Goal: Task Accomplishment & Management: Manage account settings

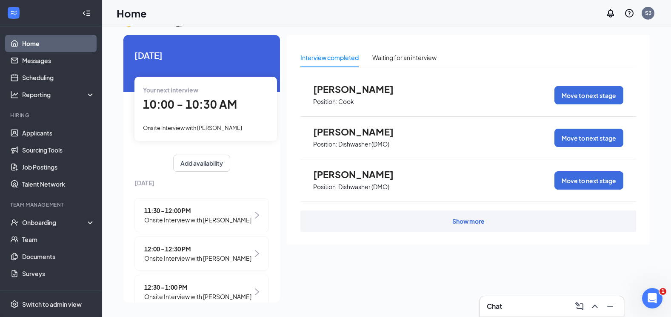
scroll to position [24, 0]
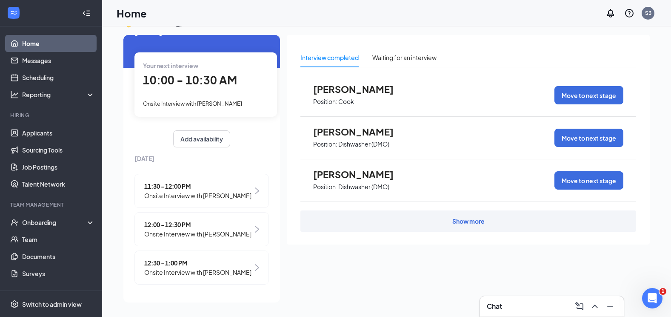
click at [181, 88] on div "10:00 - 10:30 AM" at bounding box center [206, 79] width 126 height 17
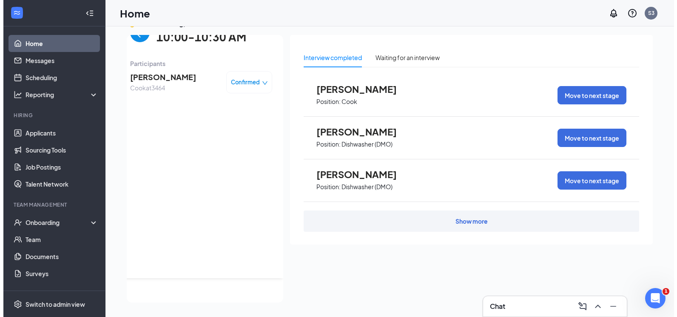
scroll to position [0, 0]
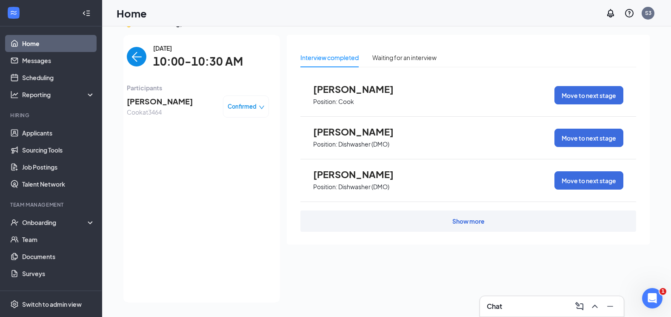
click at [131, 60] on img "back-button" at bounding box center [137, 57] width 20 height 20
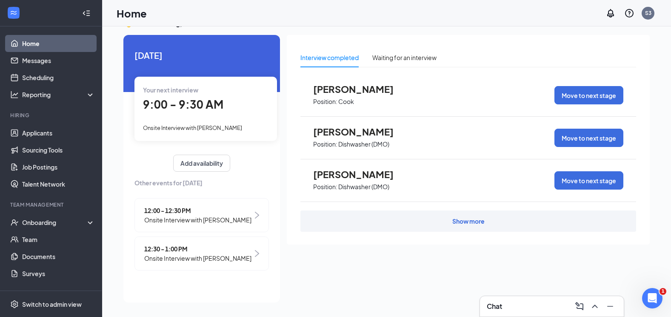
click at [223, 225] on div "12:00 - 12:30 PM Onsite Interview with [PERSON_NAME]" at bounding box center [201, 215] width 134 height 34
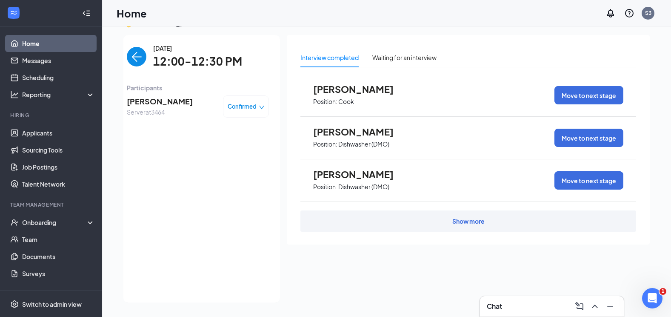
click at [140, 55] on img "back-button" at bounding box center [137, 57] width 20 height 20
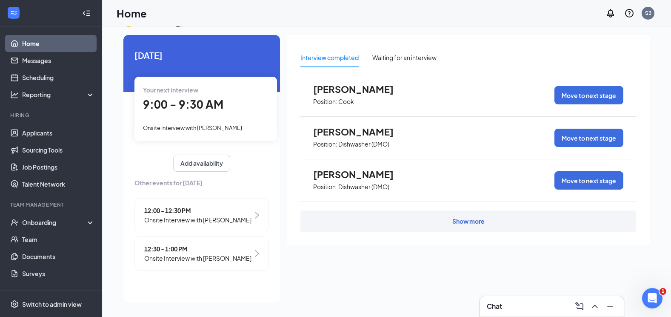
click at [182, 258] on span "Onsite Interview with [PERSON_NAME]" at bounding box center [197, 257] width 107 height 9
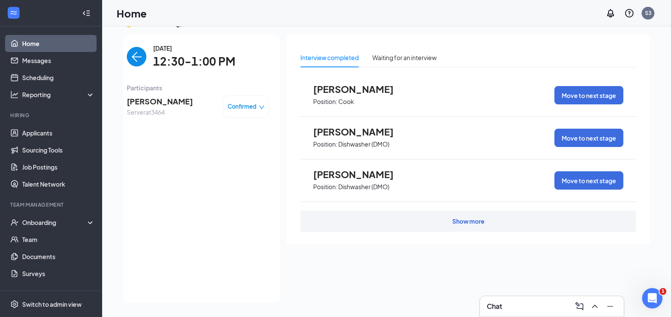
click at [138, 63] on img "back-button" at bounding box center [137, 57] width 20 height 20
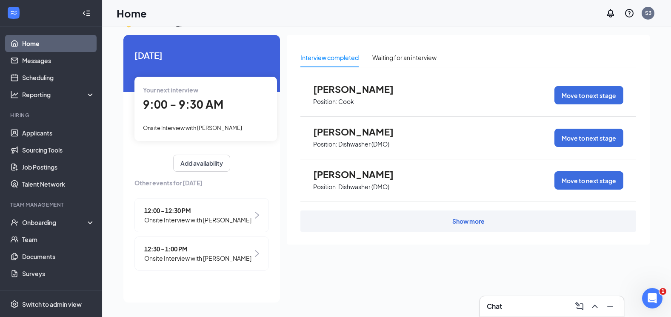
click at [205, 132] on div "Onsite Interview with [PERSON_NAME]" at bounding box center [206, 127] width 126 height 9
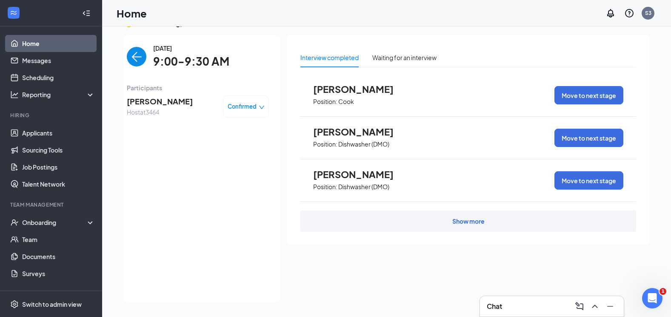
click at [243, 106] on span "Confirmed" at bounding box center [242, 106] width 29 height 9
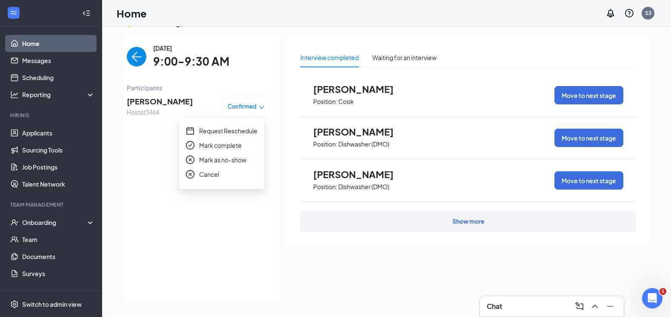
click at [203, 176] on span "Cancel" at bounding box center [209, 173] width 20 height 9
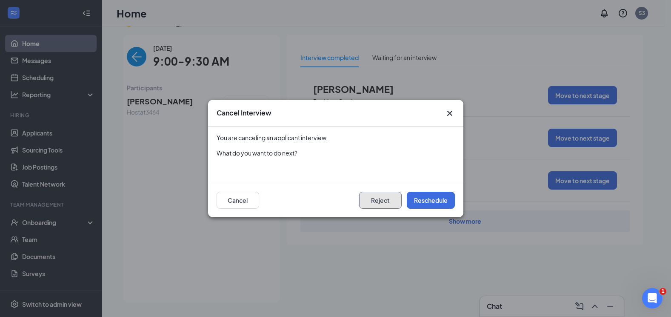
click at [389, 197] on button "Reject" at bounding box center [380, 199] width 43 height 17
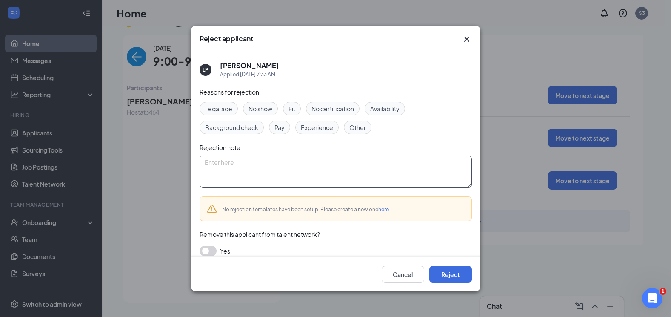
click at [308, 172] on textarea at bounding box center [336, 171] width 272 height 32
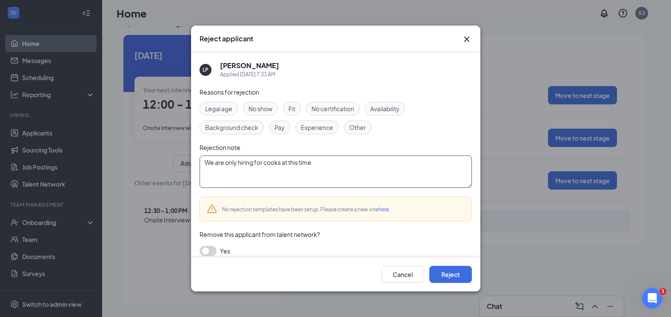
click at [298, 155] on textarea "We are only hiring for cooks at this time" at bounding box center [336, 171] width 272 height 32
type textarea "We are only hiring for cooks at this time"
click at [462, 277] on button "Reject" at bounding box center [450, 273] width 43 height 17
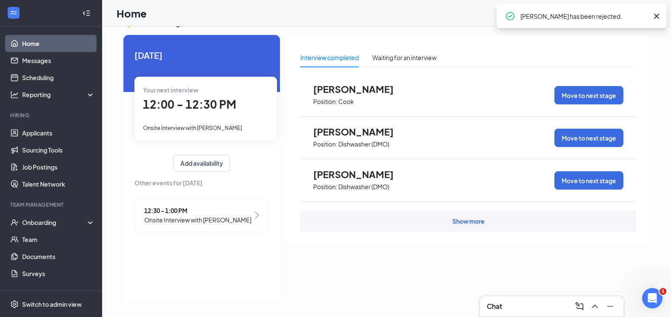
click at [186, 124] on span "Onsite Interview with [PERSON_NAME]" at bounding box center [192, 127] width 99 height 7
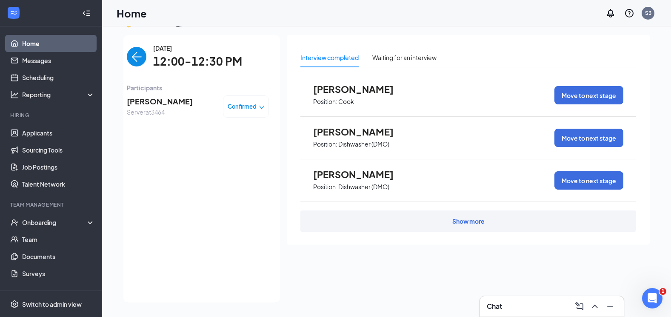
click at [157, 103] on span "[PERSON_NAME]" at bounding box center [160, 101] width 66 height 12
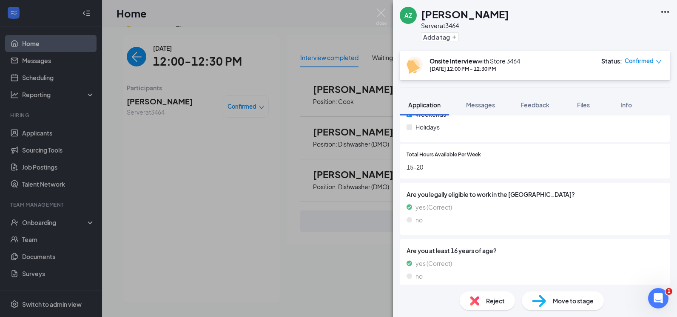
scroll to position [407, 0]
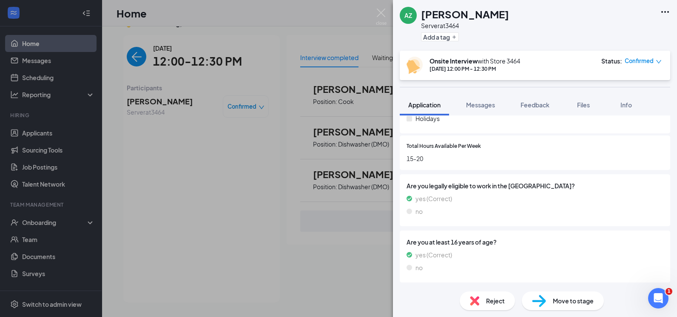
click at [131, 49] on div "AZ [PERSON_NAME] Server at 3464 Add a tag Onsite Interview with Store [DATE] 12…" at bounding box center [338, 158] width 677 height 317
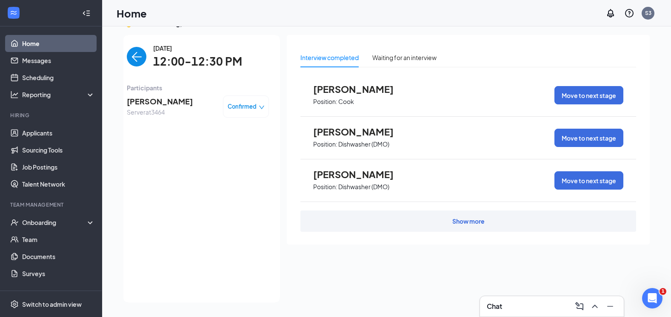
click at [138, 55] on img "back-button" at bounding box center [137, 57] width 20 height 20
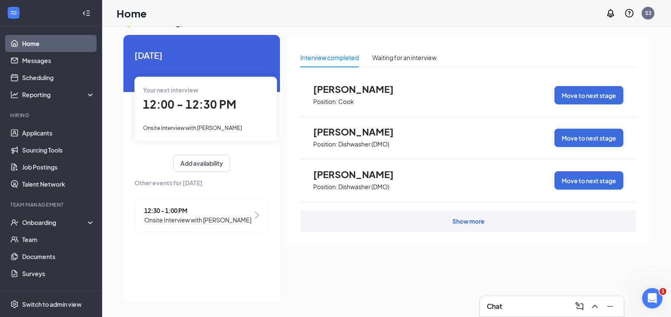
click at [196, 217] on span "Onsite Interview with [PERSON_NAME]" at bounding box center [197, 219] width 107 height 9
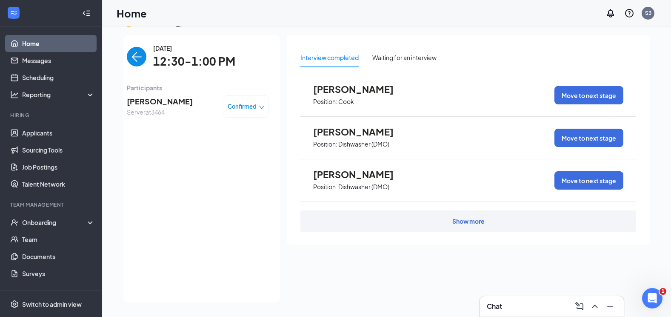
click at [144, 106] on span "[PERSON_NAME]" at bounding box center [160, 101] width 66 height 12
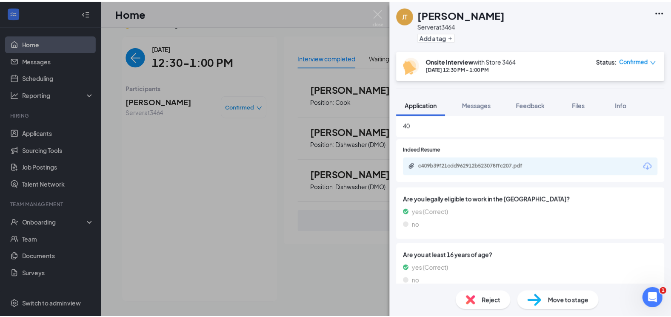
scroll to position [453, 0]
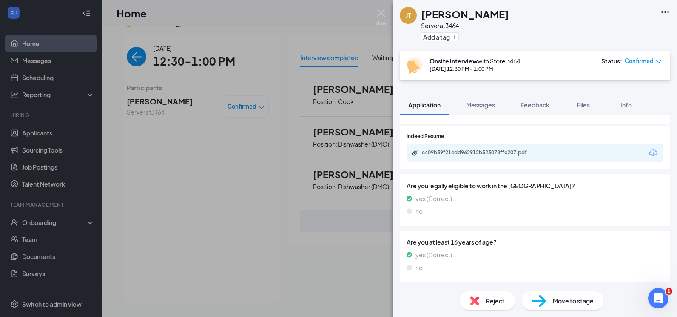
click at [295, 232] on div "[PERSON_NAME] Server at 3464 Add a tag Onsite Interview with Store [DATE] 12:30…" at bounding box center [338, 158] width 677 height 317
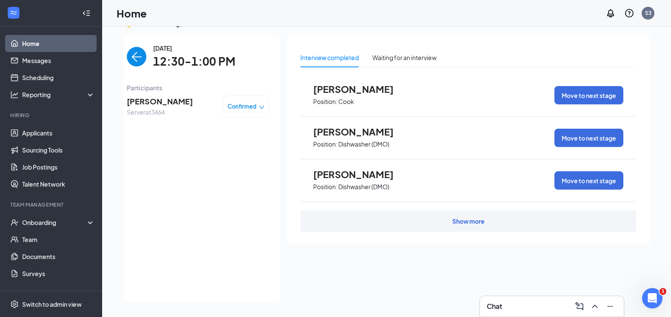
click at [139, 63] on img "back-button" at bounding box center [137, 57] width 20 height 20
